Goal: Task Accomplishment & Management: Manage account settings

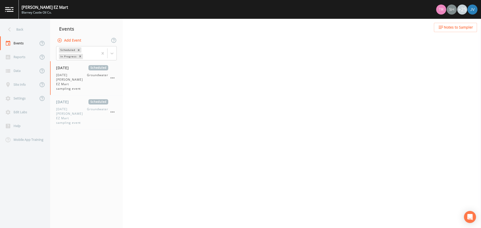
select select "0b1af911-289b-4d7b-9fdf-156f6d27a2cf"
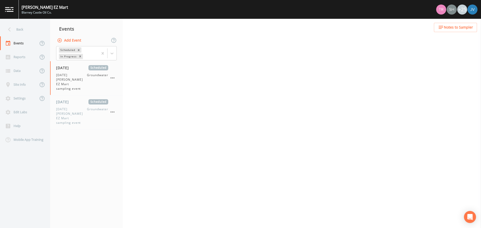
select select "0b1af911-289b-4d7b-9fdf-156f6d27a2cf"
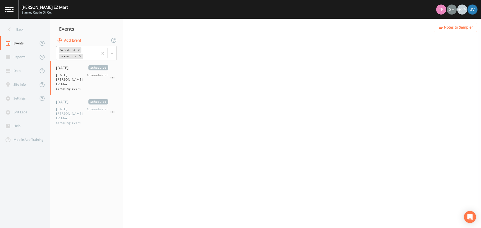
select select "0b1af911-289b-4d7b-9fdf-156f6d27a2cf"
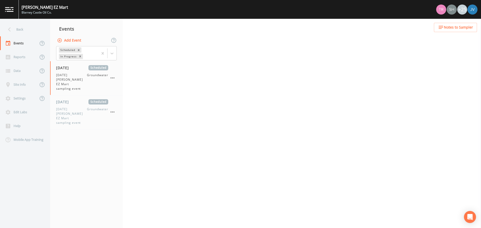
select select "0b1af911-289b-4d7b-9fdf-156f6d27a2cf"
